Goal: Use online tool/utility: Use online tool/utility

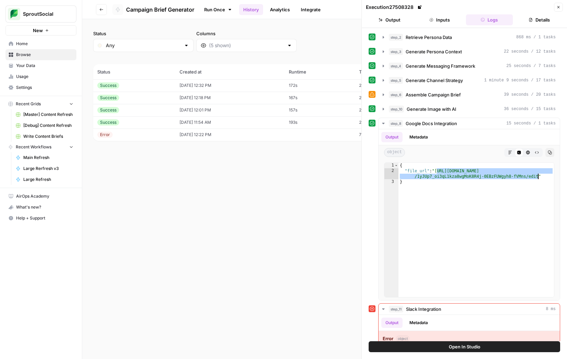
scroll to position [35, 0]
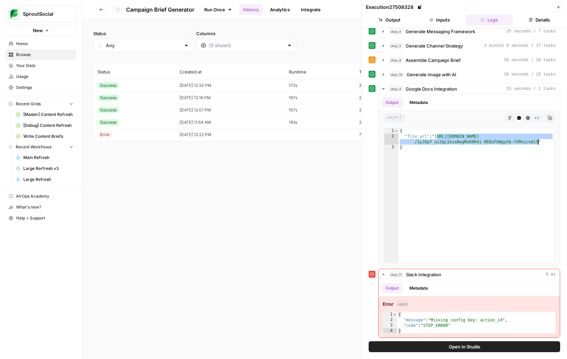
click at [441, 18] on button "Inputs" at bounding box center [439, 19] width 47 height 11
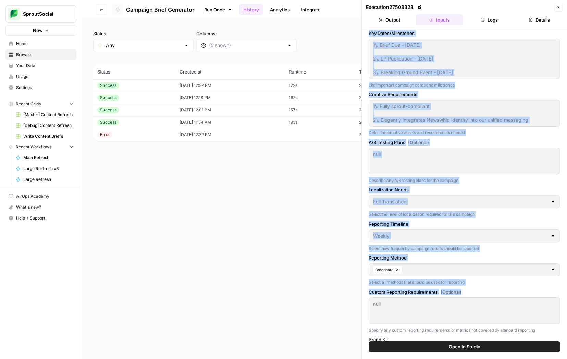
scroll to position [629, 0]
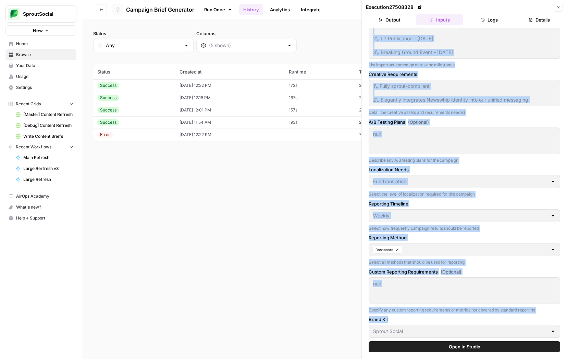
drag, startPoint x: 365, startPoint y: 35, endPoint x: 440, endPoint y: 341, distance: 314.4
click at [440, 341] on div "Campaign Name Q4 Product Launch: Newswhip Acquisition Enter a clear, descriptiv…" at bounding box center [464, 185] width 205 height 314
copy div "Campaign Name Enter a clear, descriptive name for your campaign Campaign Type S…"
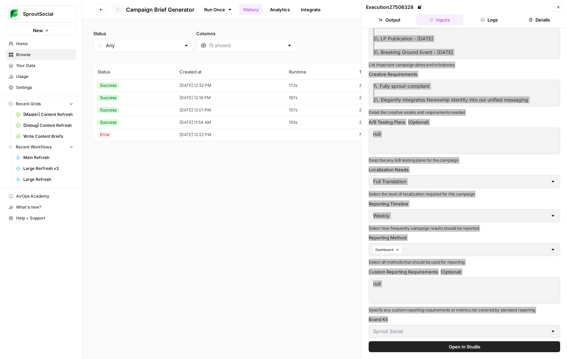
scroll to position [0, 0]
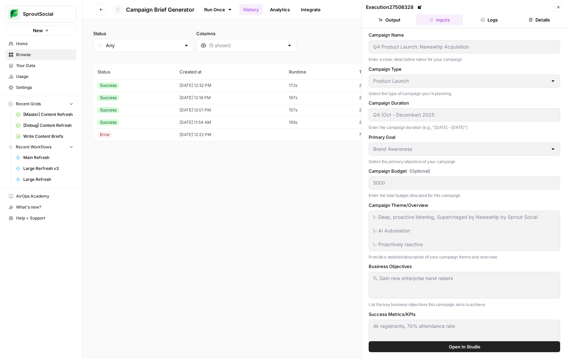
click at [323, 118] on td "193s" at bounding box center [320, 122] width 70 height 12
type input "Social Impact 2025: The Power of Connection"
type input "Integrated Campaign"
type input "[DATE] - [DATE]"
type input "socially conscious brands, digital marketing teams, brand strategists"
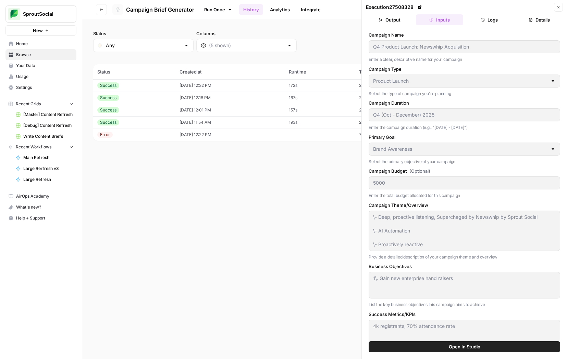
type input "Regional Variations"
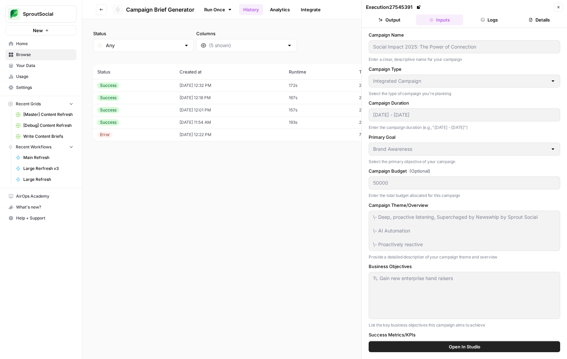
type textarea ""Social Impact 2025: The Power of Connection" will showcase how brands are driv…"
type textarea "\- Position Sprout Social as a thought leader in socially responsible marketing…"
type textarea "\- 15% increase in social engagement compared to previous quarter. \- 20% incre…"
type textarea "\- Hero video and motion graphics package. \- Downloadable "Social Impact 2025"…"
type textarea "\- Purpose-driven brands create stronger connections. \- Data and insights fuel…"
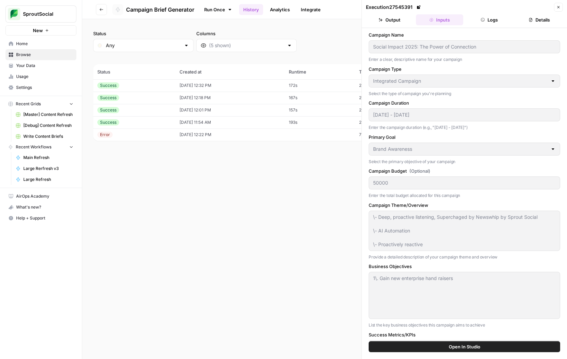
type textarea "[DATE] — Campaign launch with hero video + report release. [DATE] — First round…"
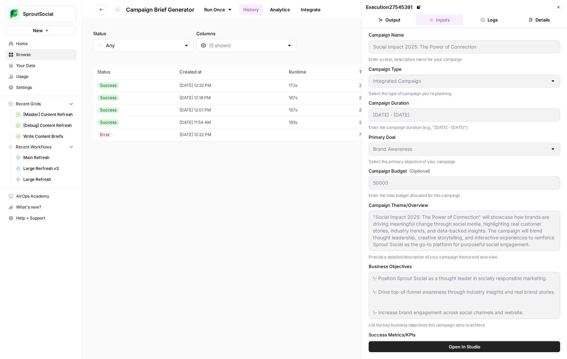
type textarea "\- 90-second hero video. \- Social video snippets and quote graphics. \- Indust…"
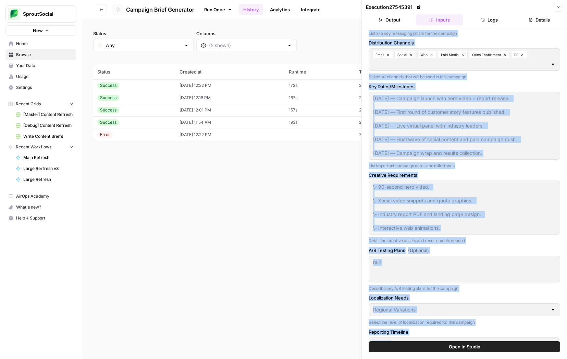
scroll to position [796, 0]
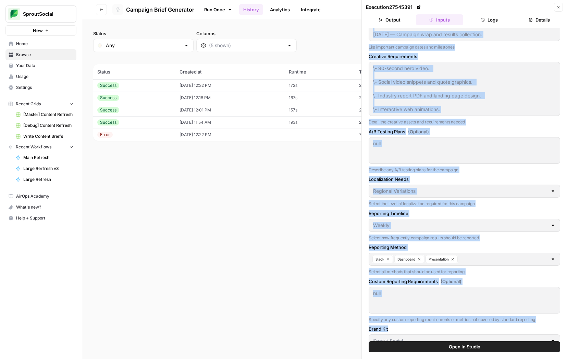
click at [408, 333] on div "Campaign Name Social Impact 2025: The Power of Connection Enter a clear, descri…" at bounding box center [464, 185] width 205 height 314
copy div "Campaign Name Enter a clear, descriptive name for your campaign Campaign Type S…"
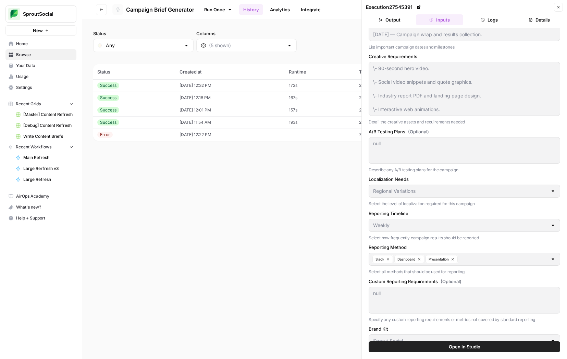
click at [299, 110] on td "157s" at bounding box center [320, 110] width 70 height 12
type input "Socialgeddon 2025: Apocalypse of Engagement"
type input "[DATE] - [DATE]"
type input "Customer Engagement"
type input "memelords, chaotic-good marketers, social media managers who have “burnt out” i…"
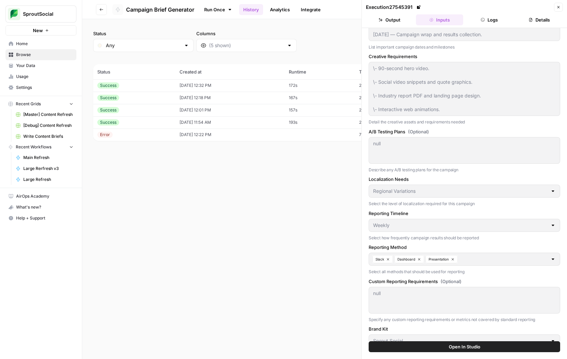
type input "None"
type input "Real-time"
type textarea "Socialgeddon 2025 will be the internet’s most unnecessarily intense social medi…"
type textarea "\- Create an unprecedented spike in multi-platform engagement. \- Make “Socialg…"
type textarea "\- 500% increase in comment threads (bonus if unhinged). \- 1M+ views on hero s…"
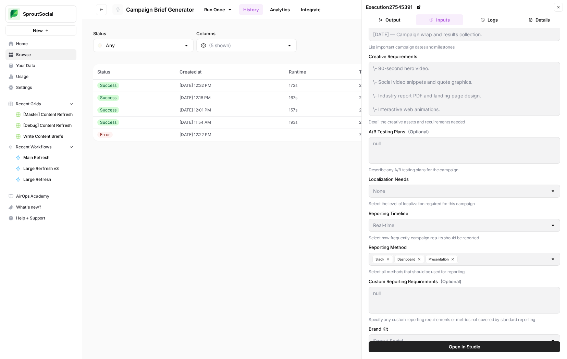
type textarea "\- High-drama, movie-trailer-style teaser video. \- Meme generator tool hosted …"
type textarea "\- Marketing doesn’t have to be boring. \- Chaos is just strategy in disguise. …"
type textarea "[DATE] — “Something’s coming” teaser post (cryptic). [DATE] — Campaign launch +…"
type textarea "\- Trailer voiceover (“In a world… where engagement is everything”). \- Staged …"
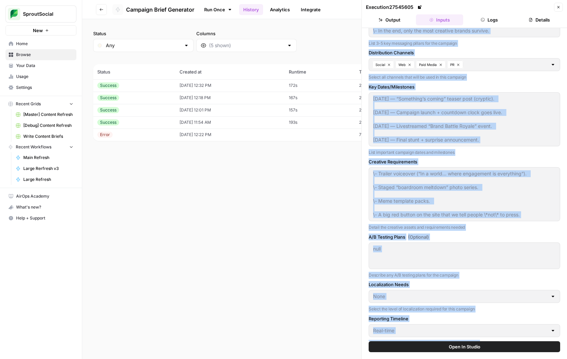
scroll to position [780, 0]
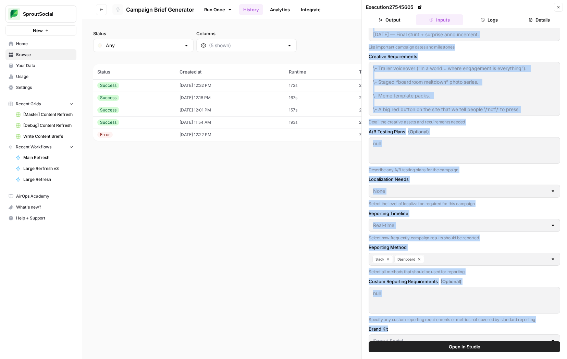
click at [422, 330] on div "Campaign Name Socialgeddon 2025: Apocalypse of Engagement Enter a clear, descri…" at bounding box center [464, 185] width 205 height 314
copy div "Loremips Dolo Sitam c adipi, elitseddoei temp inc utla etdolore Magnaali Enim A…"
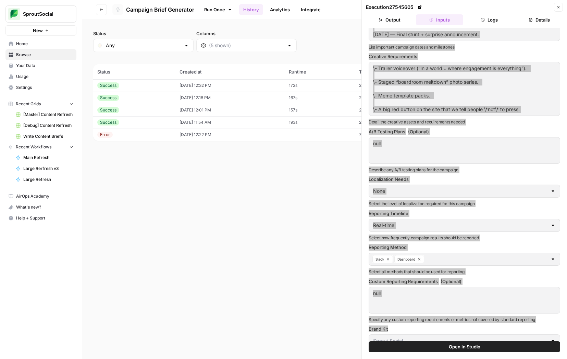
scroll to position [0, 0]
